Goal: Transaction & Acquisition: Purchase product/service

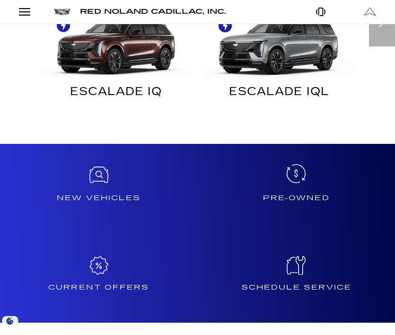
click at [298, 164] on icon at bounding box center [296, 173] width 19 height 19
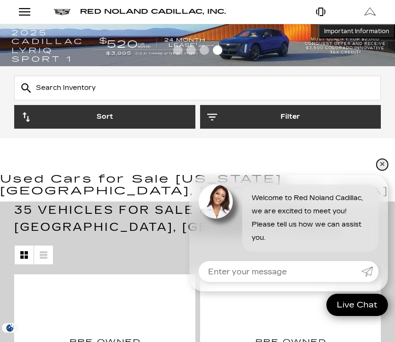
click at [379, 162] on link "✕" at bounding box center [382, 164] width 11 height 11
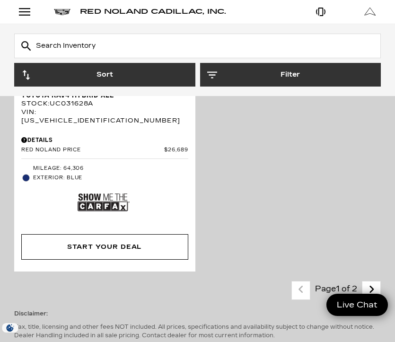
scroll to position [4446, 0]
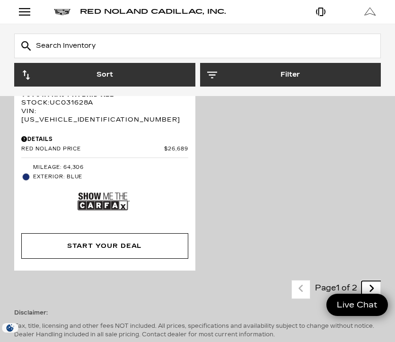
click at [371, 281] on icon "next page" at bounding box center [371, 288] width 6 height 15
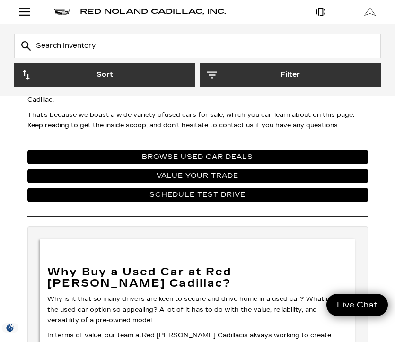
scroll to position [3997, 0]
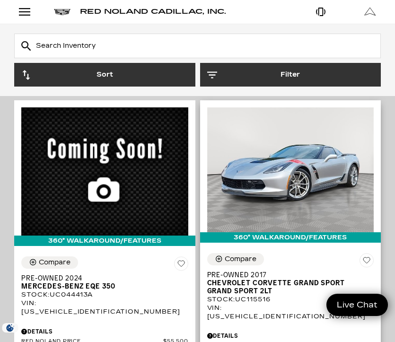
scroll to position [1987, 0]
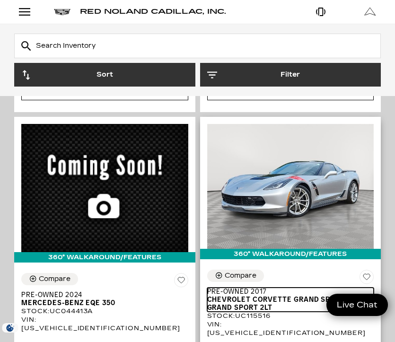
click at [255, 296] on span "Chevrolet Corvette Grand Sport Grand Sport 2LT" at bounding box center [287, 304] width 160 height 16
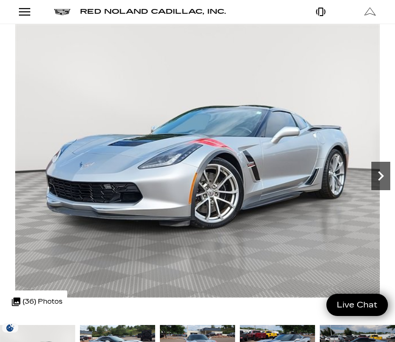
click at [379, 172] on icon "Next" at bounding box center [381, 175] width 6 height 9
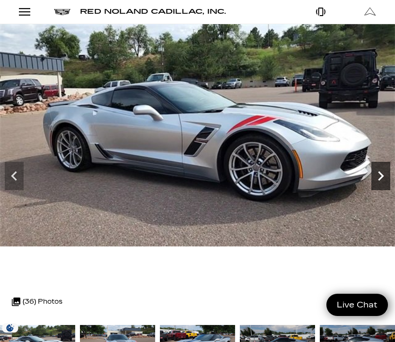
click at [379, 172] on icon "Next" at bounding box center [381, 175] width 6 height 9
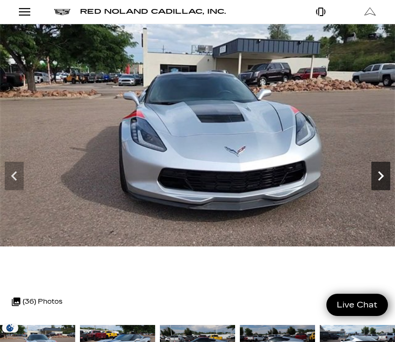
click at [379, 172] on icon "Next" at bounding box center [381, 175] width 6 height 9
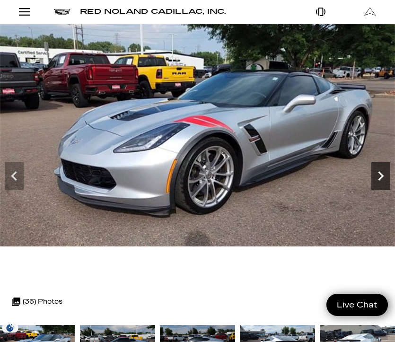
click at [378, 173] on icon "Next" at bounding box center [380, 176] width 19 height 19
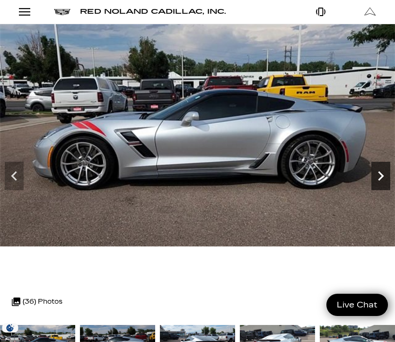
click at [381, 172] on icon "Next" at bounding box center [380, 176] width 19 height 19
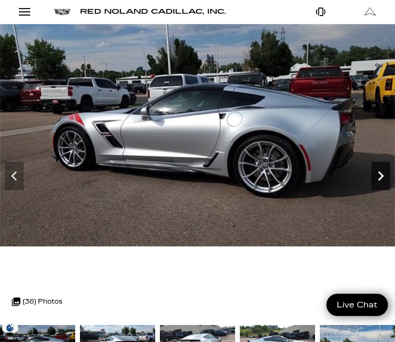
click at [380, 173] on icon "Next" at bounding box center [381, 175] width 6 height 9
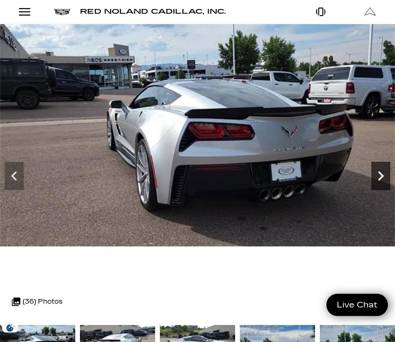
click at [380, 173] on icon "Next" at bounding box center [381, 175] width 6 height 9
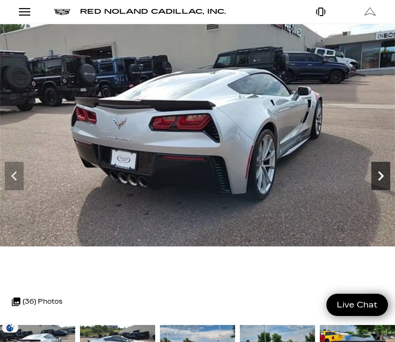
click at [380, 173] on icon "Next" at bounding box center [381, 175] width 6 height 9
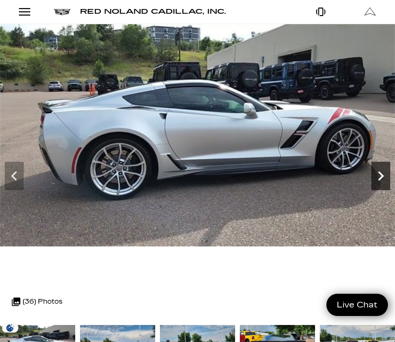
click at [380, 173] on icon "Next" at bounding box center [381, 175] width 6 height 9
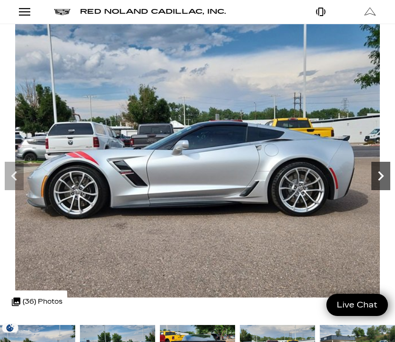
click at [380, 173] on icon "Next" at bounding box center [381, 175] width 6 height 9
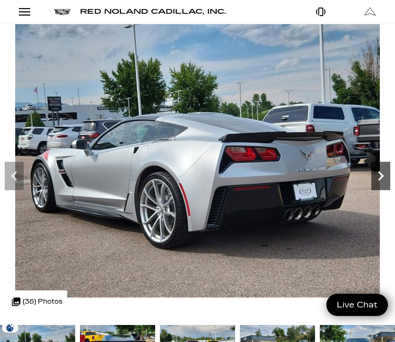
click at [380, 173] on icon "Next" at bounding box center [381, 175] width 6 height 9
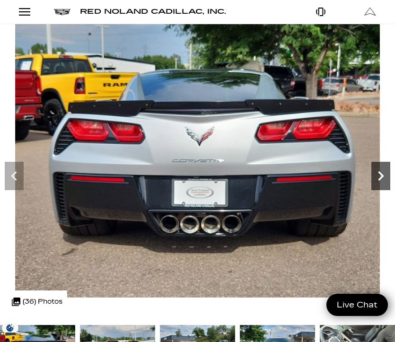
click at [380, 173] on icon "Next" at bounding box center [381, 175] width 6 height 9
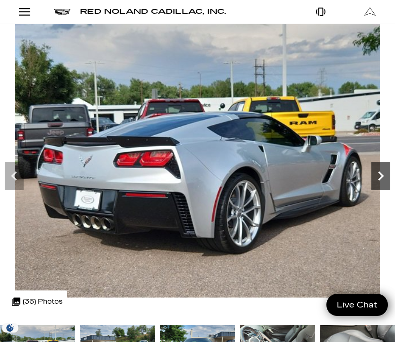
click at [380, 173] on icon "Next" at bounding box center [381, 175] width 6 height 9
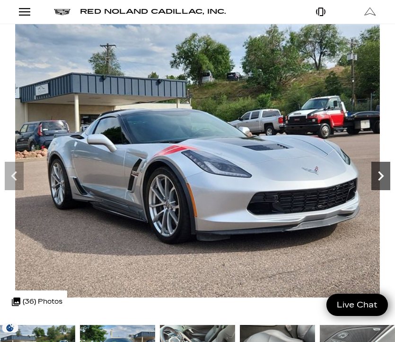
click at [380, 173] on icon "Next" at bounding box center [381, 175] width 6 height 9
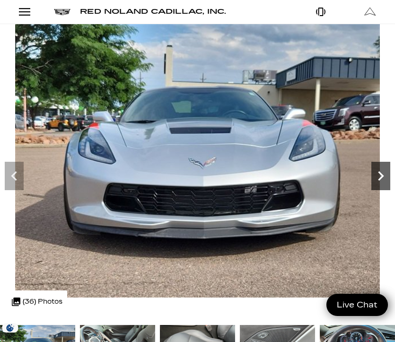
click at [378, 175] on icon "Next" at bounding box center [380, 176] width 19 height 19
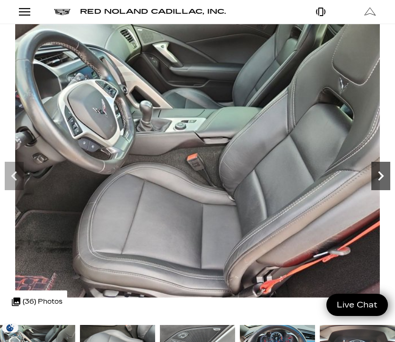
click at [378, 175] on icon "Next" at bounding box center [380, 176] width 19 height 19
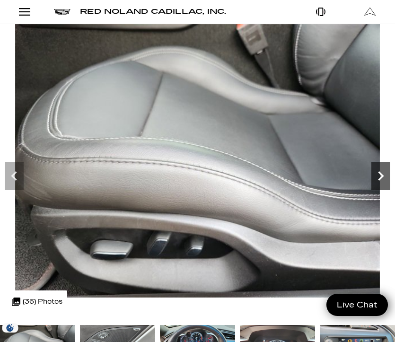
click at [378, 175] on icon "Next" at bounding box center [380, 176] width 19 height 19
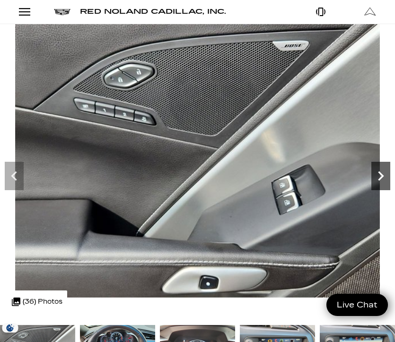
click at [378, 175] on icon "Next" at bounding box center [380, 176] width 19 height 19
